Goal: Information Seeking & Learning: Learn about a topic

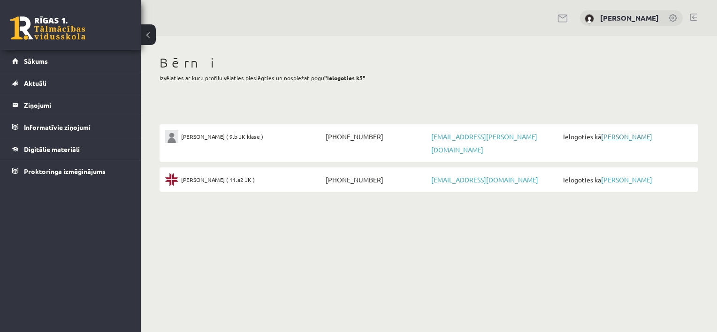
click at [623, 134] on link "[PERSON_NAME]" at bounding box center [626, 136] width 51 height 8
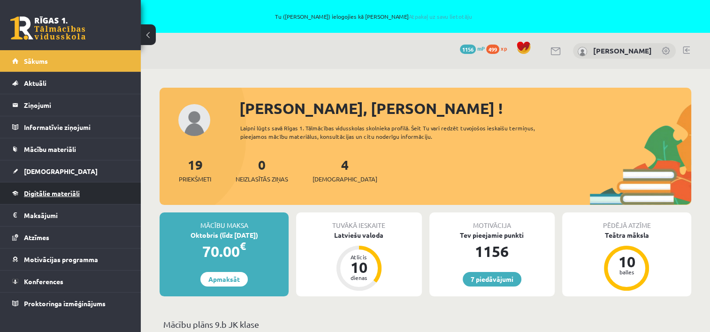
click at [45, 192] on span "Digitālie materiāli" at bounding box center [52, 193] width 56 height 8
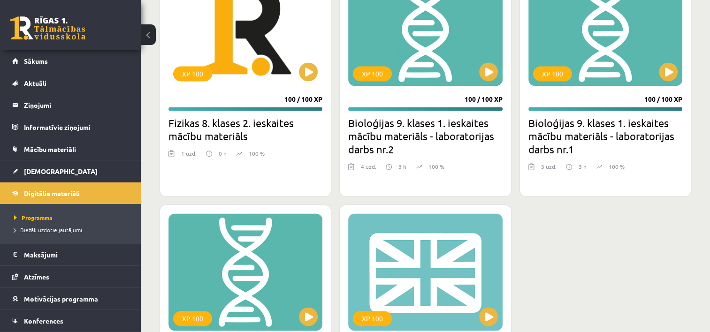
scroll to position [1548, 0]
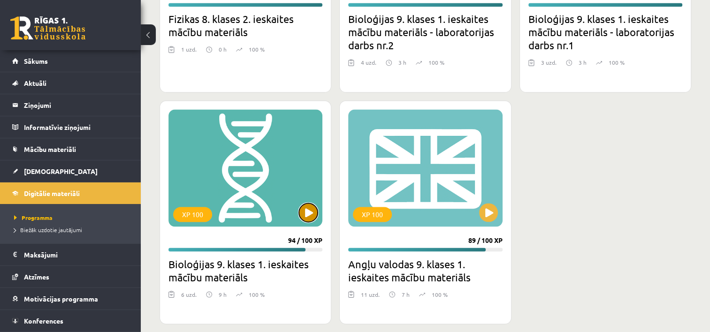
click at [313, 215] on button at bounding box center [308, 212] width 19 height 19
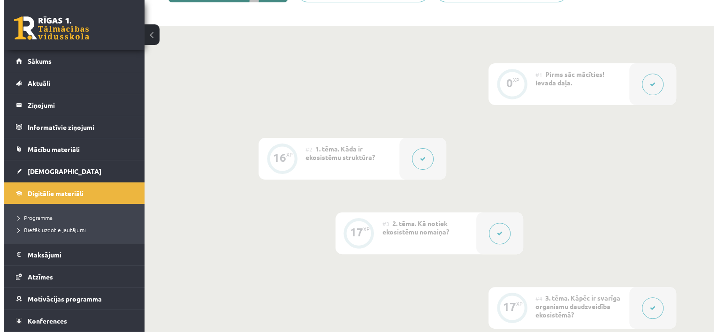
scroll to position [235, 0]
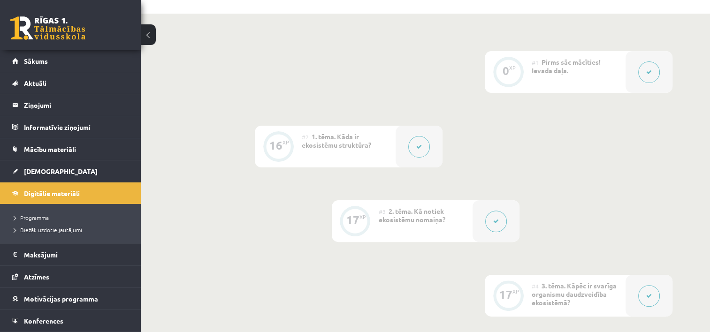
click at [417, 146] on icon at bounding box center [419, 147] width 6 height 6
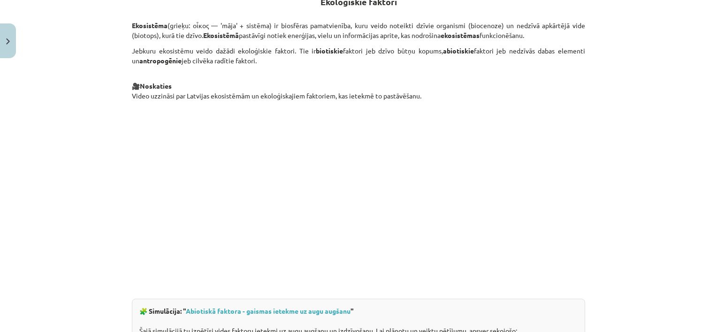
scroll to position [375, 0]
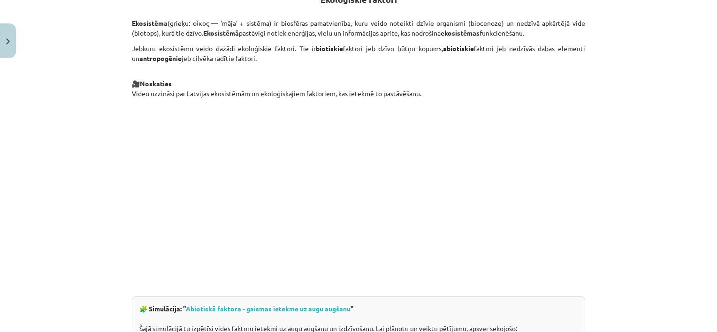
click at [647, 95] on div "Mācību tēma: Bioloģijas 9. klases 1. ieskaites mācību materiāls #2 1. tēma. Kād…" at bounding box center [358, 166] width 717 height 332
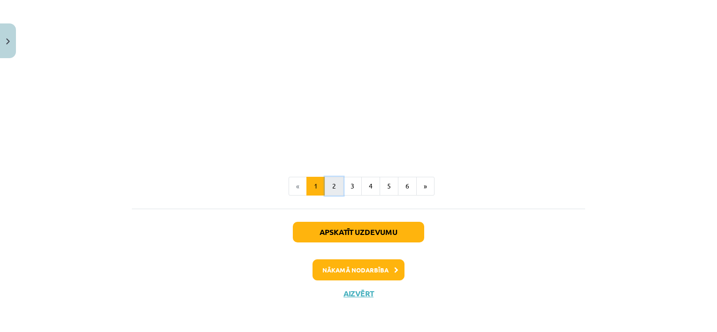
click at [334, 187] on button "2" at bounding box center [334, 186] width 19 height 19
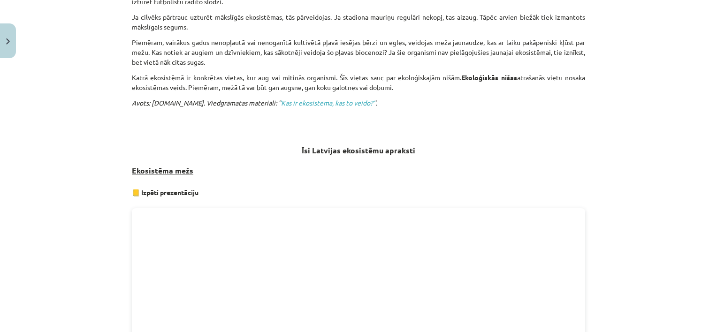
scroll to position [651, 0]
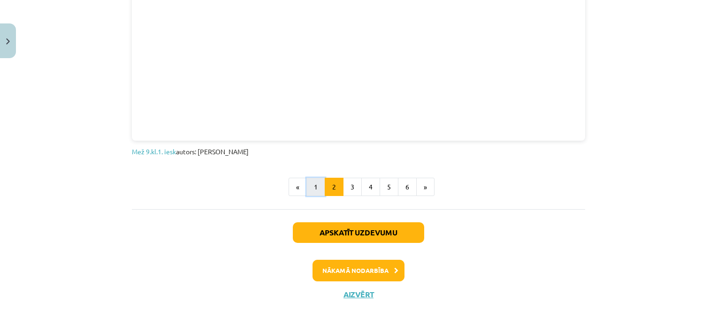
click at [310, 183] on button "1" at bounding box center [315, 187] width 19 height 19
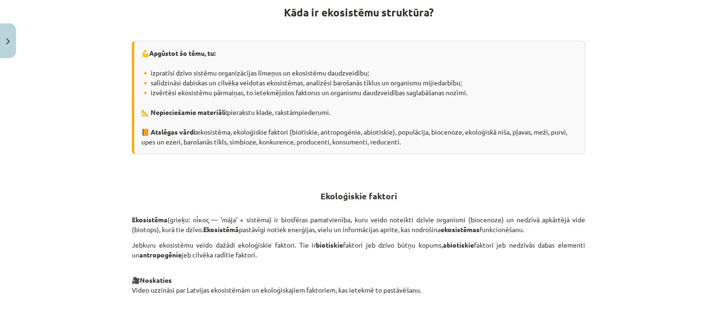
scroll to position [0, 0]
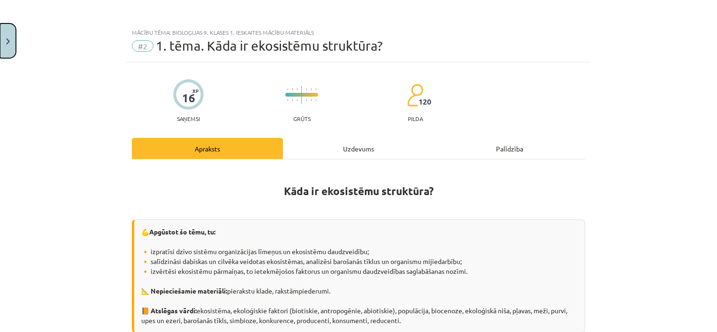
click at [8, 39] on img "Close" at bounding box center [8, 41] width 4 height 6
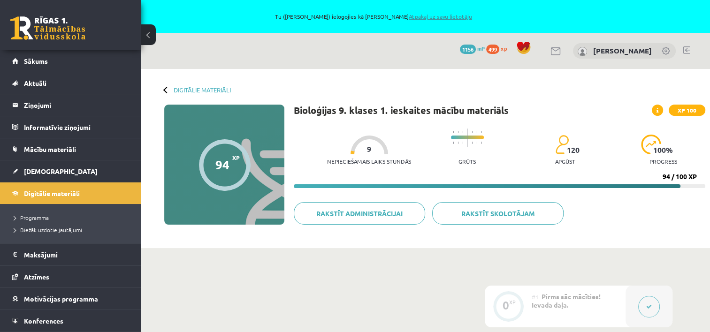
click at [444, 17] on link "Atpakaļ uz savu lietotāju" at bounding box center [440, 17] width 63 height 8
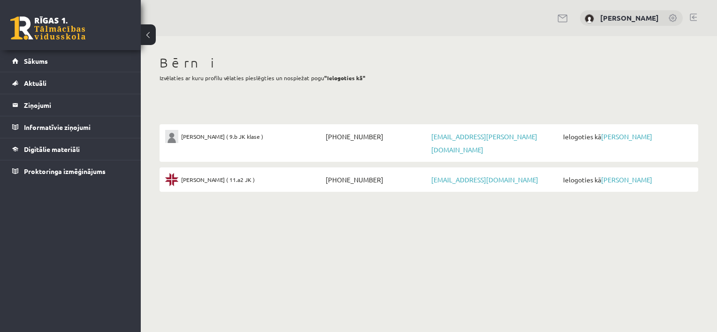
click at [693, 17] on link at bounding box center [693, 18] width 7 height 8
